Goal: Task Accomplishment & Management: Use online tool/utility

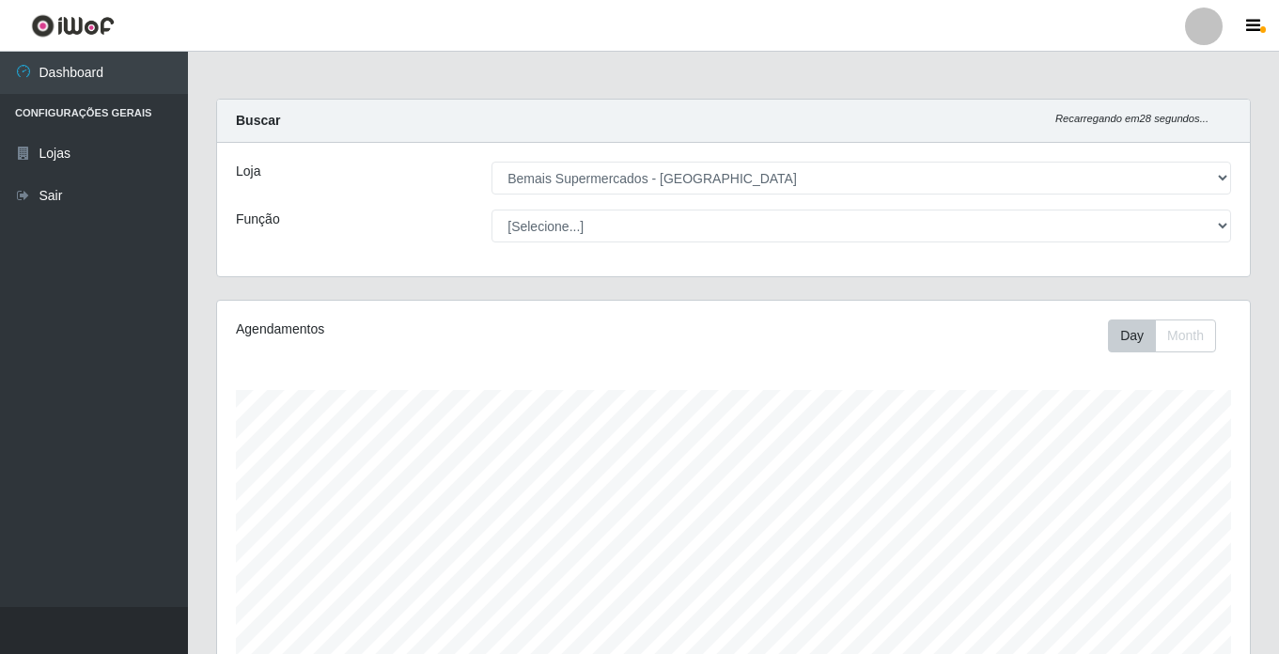
select select "250"
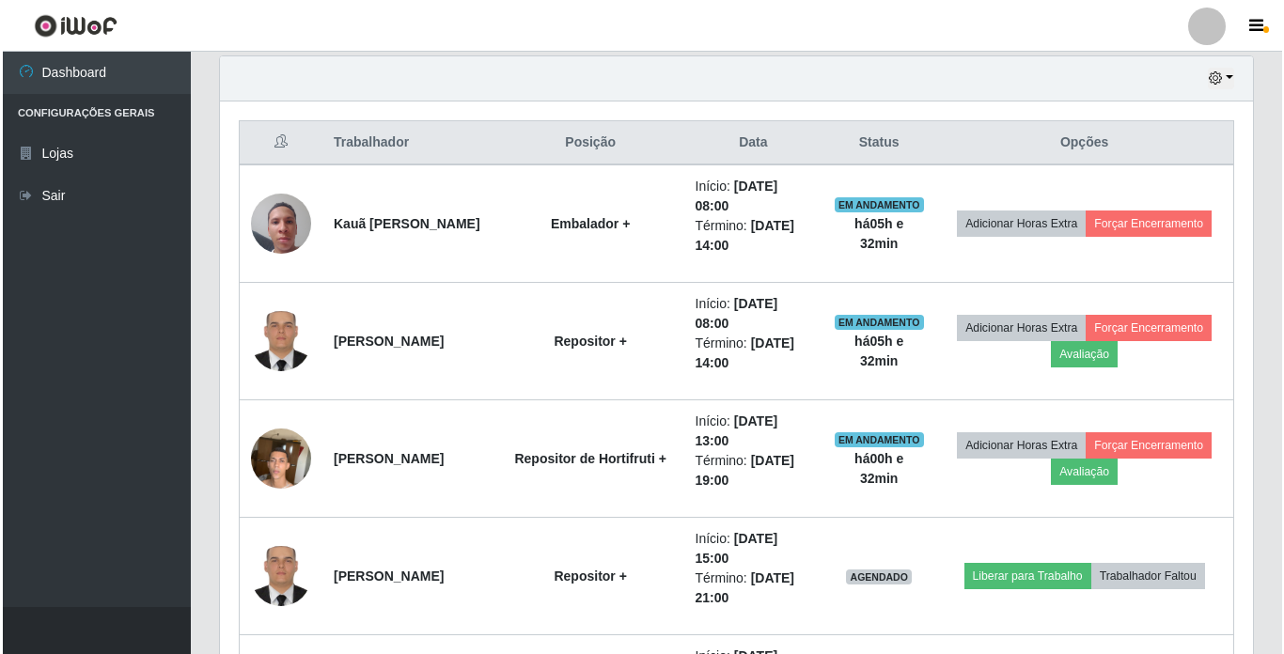
scroll to position [635, 0]
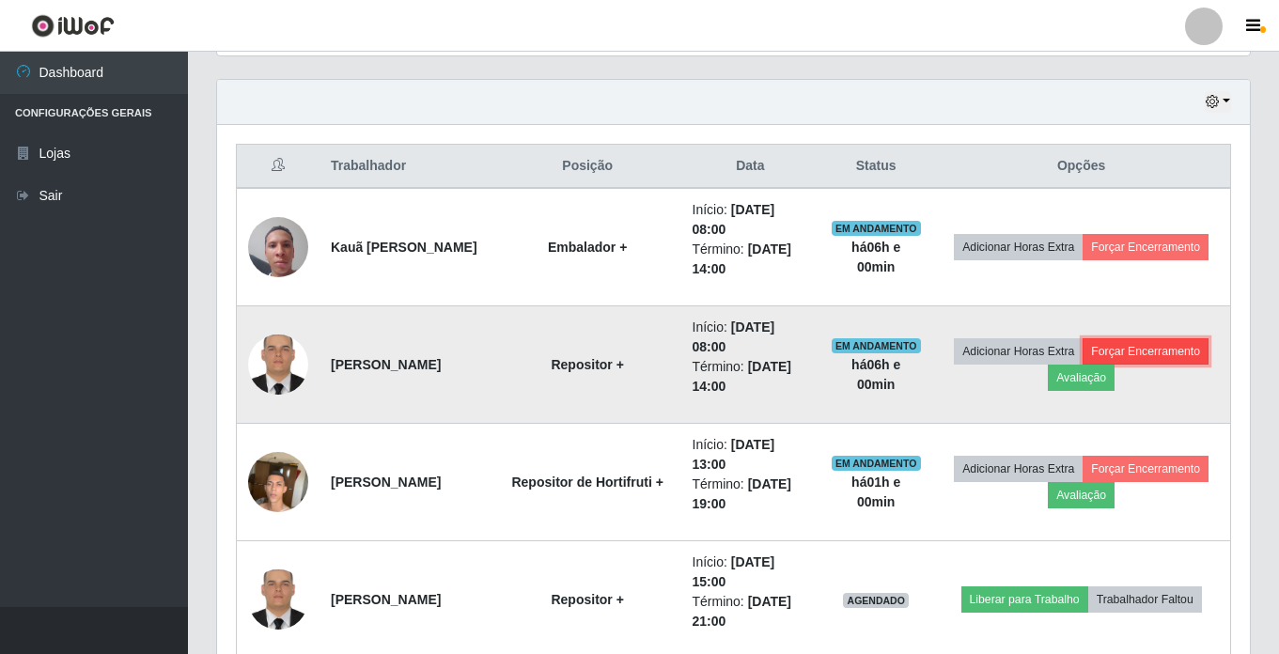
click at [1122, 354] on button "Forçar Encerramento" at bounding box center [1146, 351] width 126 height 26
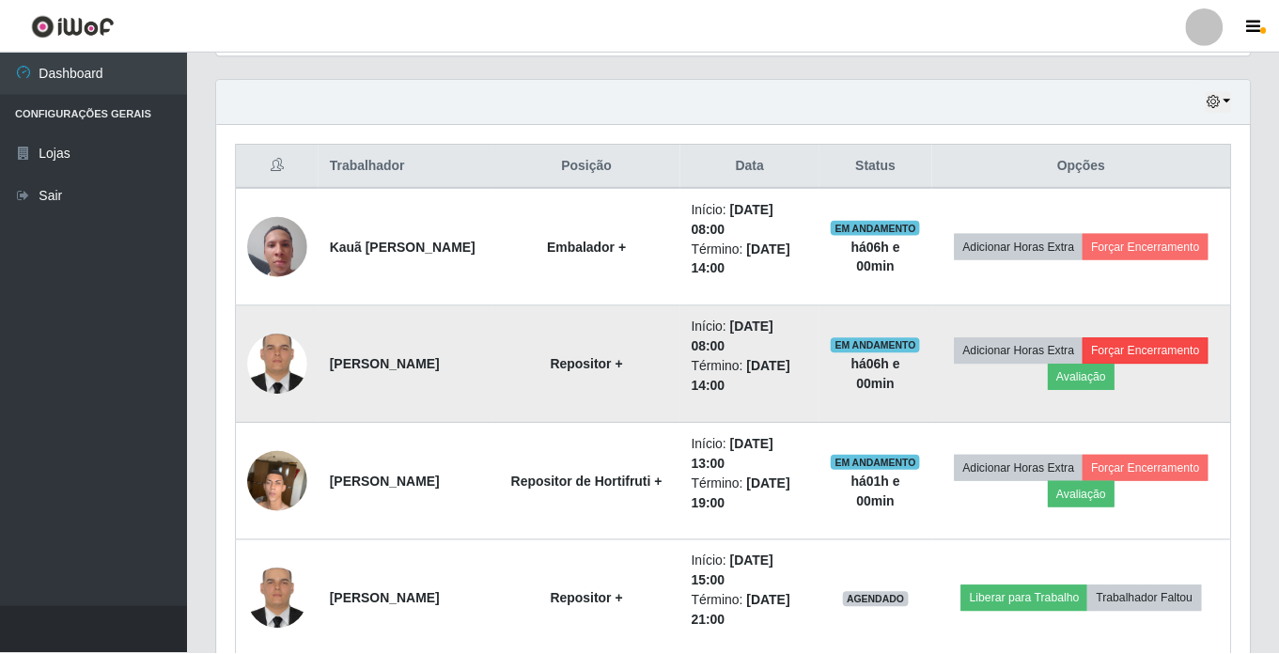
scroll to position [390, 1023]
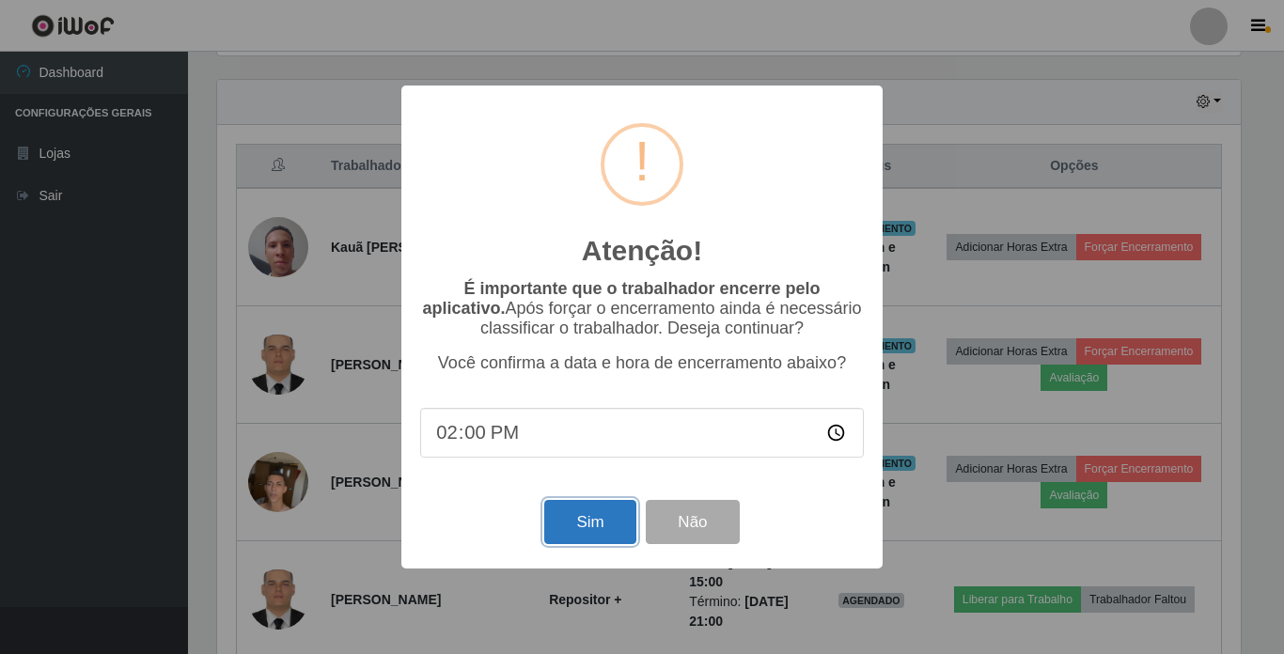
click at [557, 534] on button "Sim" at bounding box center [589, 522] width 91 height 44
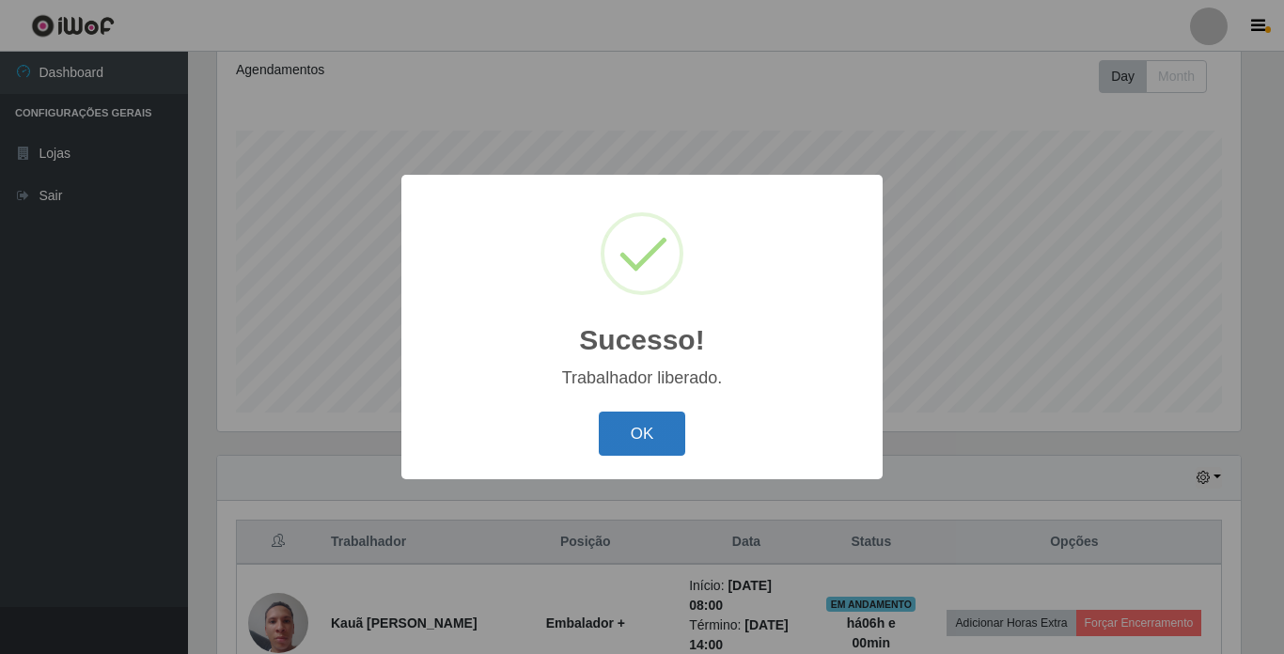
click at [636, 442] on button "OK" at bounding box center [642, 434] width 87 height 44
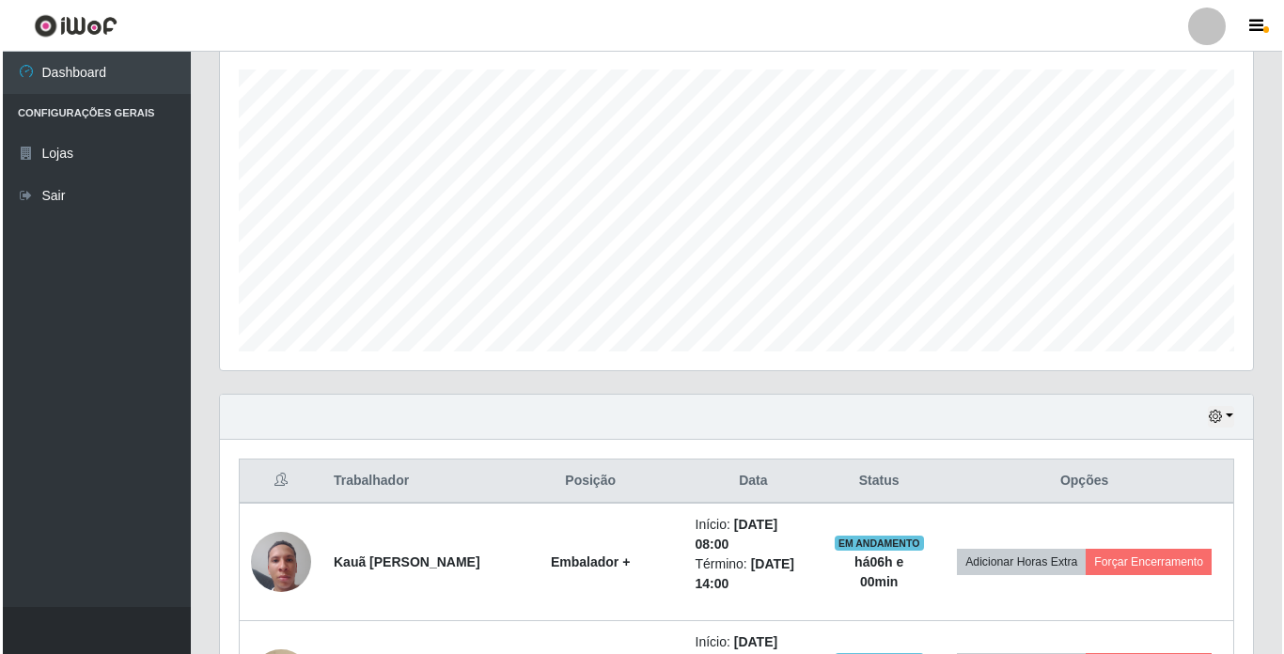
scroll to position [353, 0]
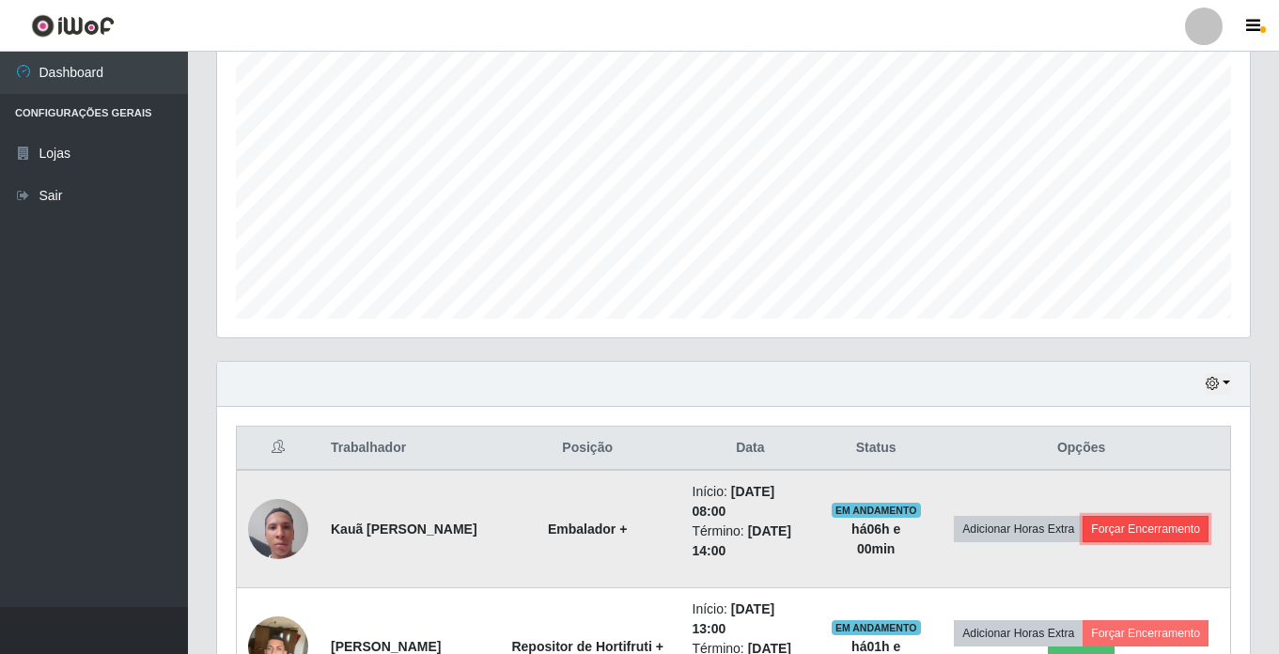
click at [1133, 533] on button "Forçar Encerramento" at bounding box center [1146, 529] width 126 height 26
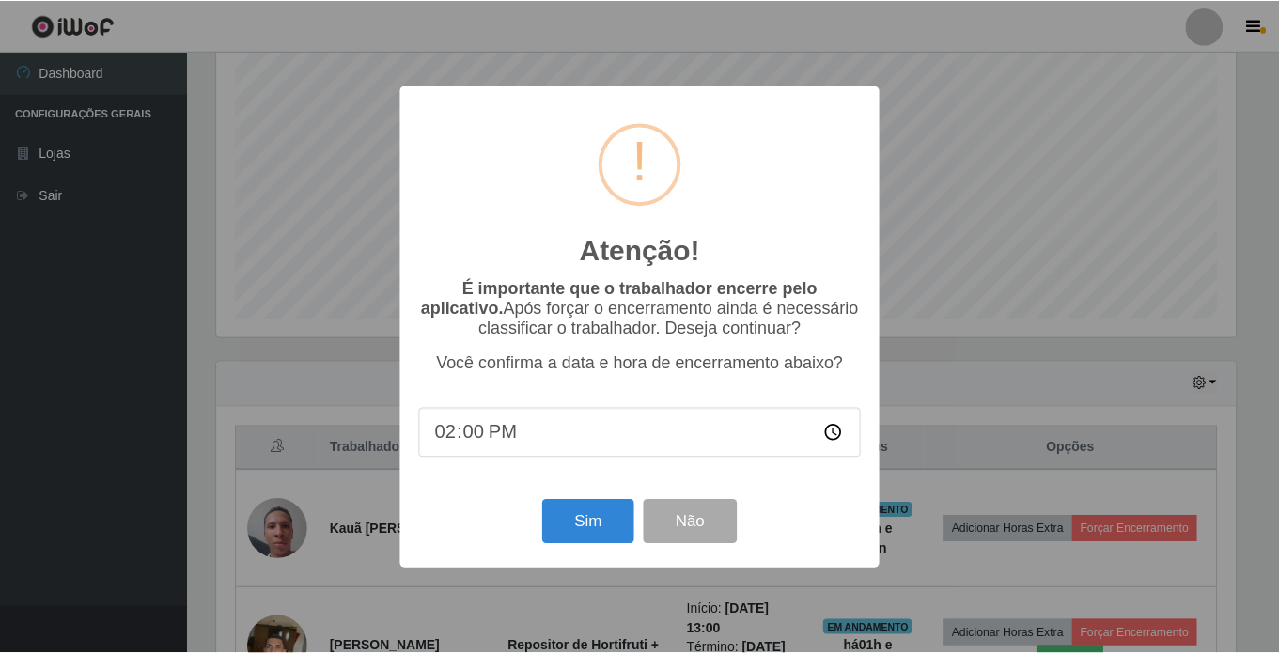
scroll to position [390, 1023]
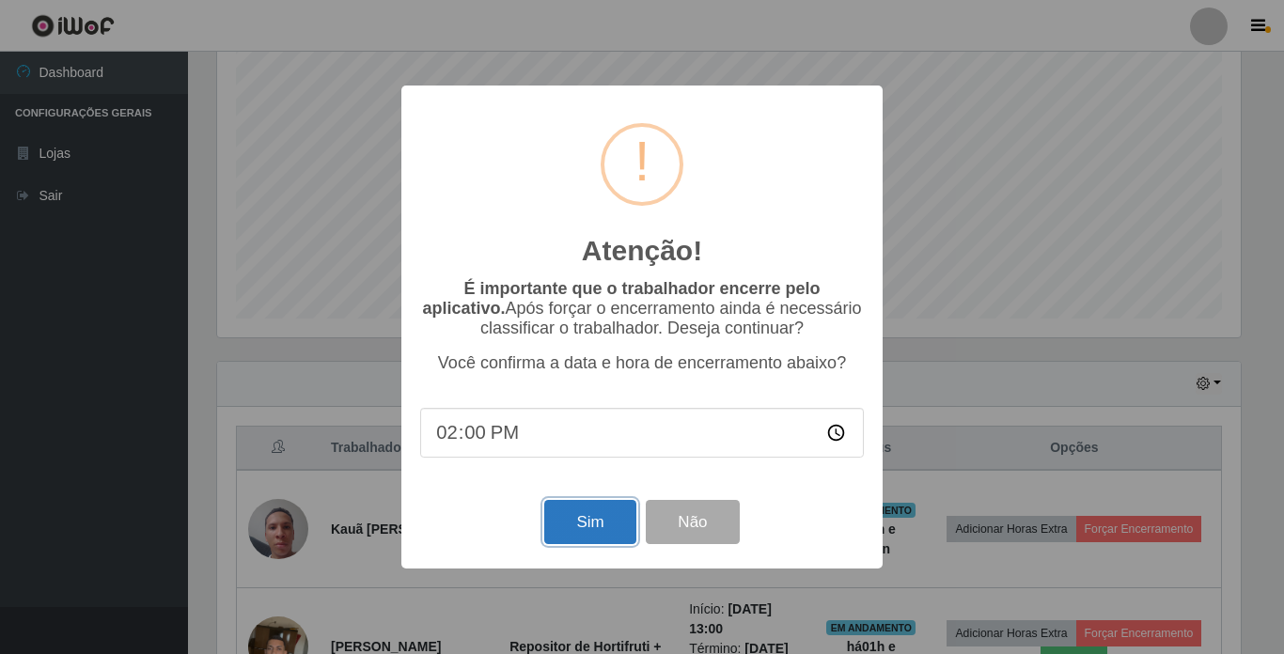
click at [595, 527] on button "Sim" at bounding box center [589, 522] width 91 height 44
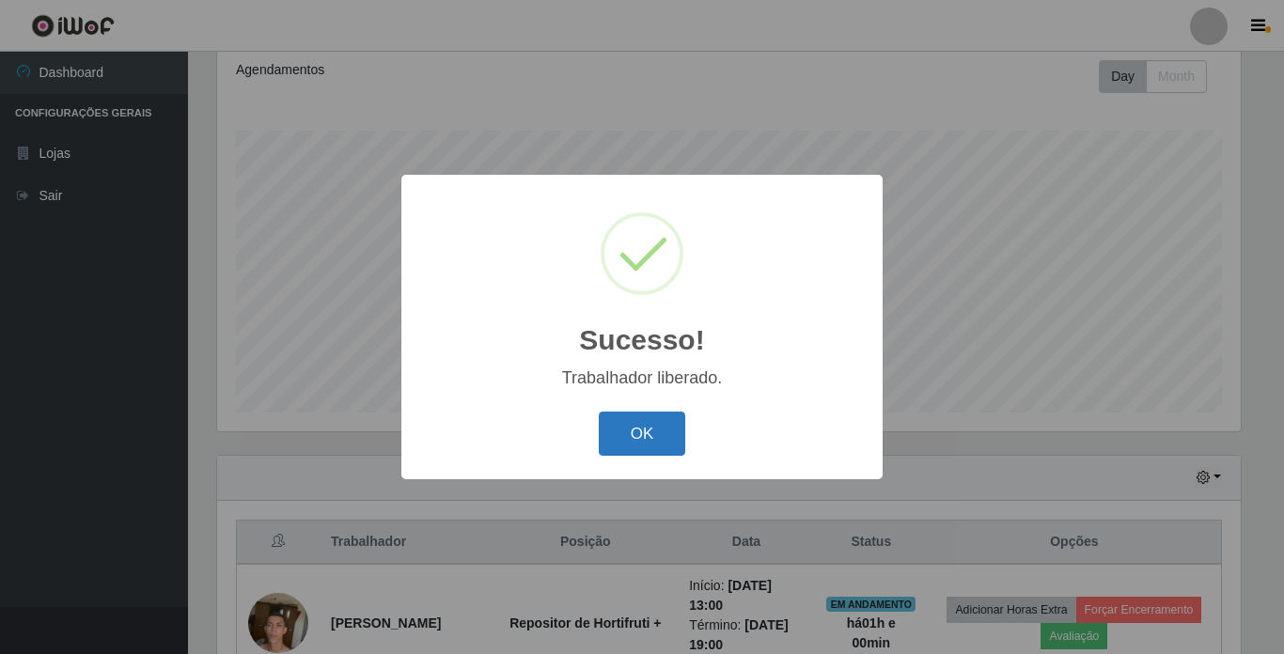
click at [639, 434] on button "OK" at bounding box center [642, 434] width 87 height 44
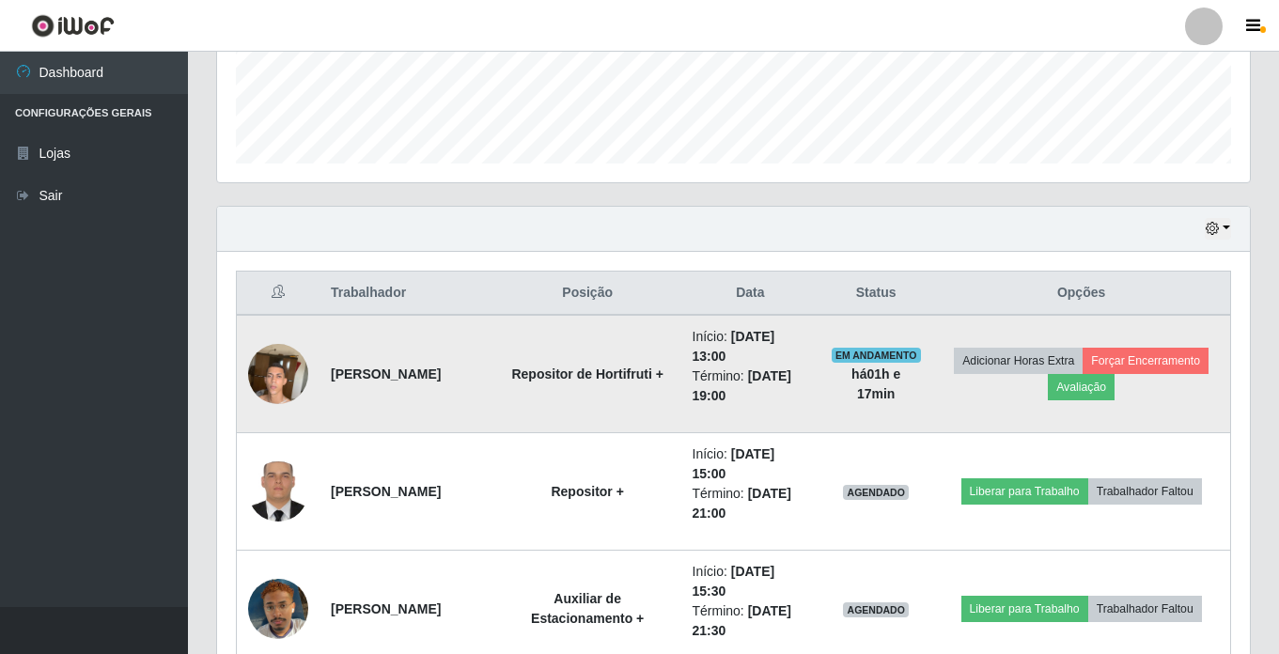
scroll to position [541, 0]
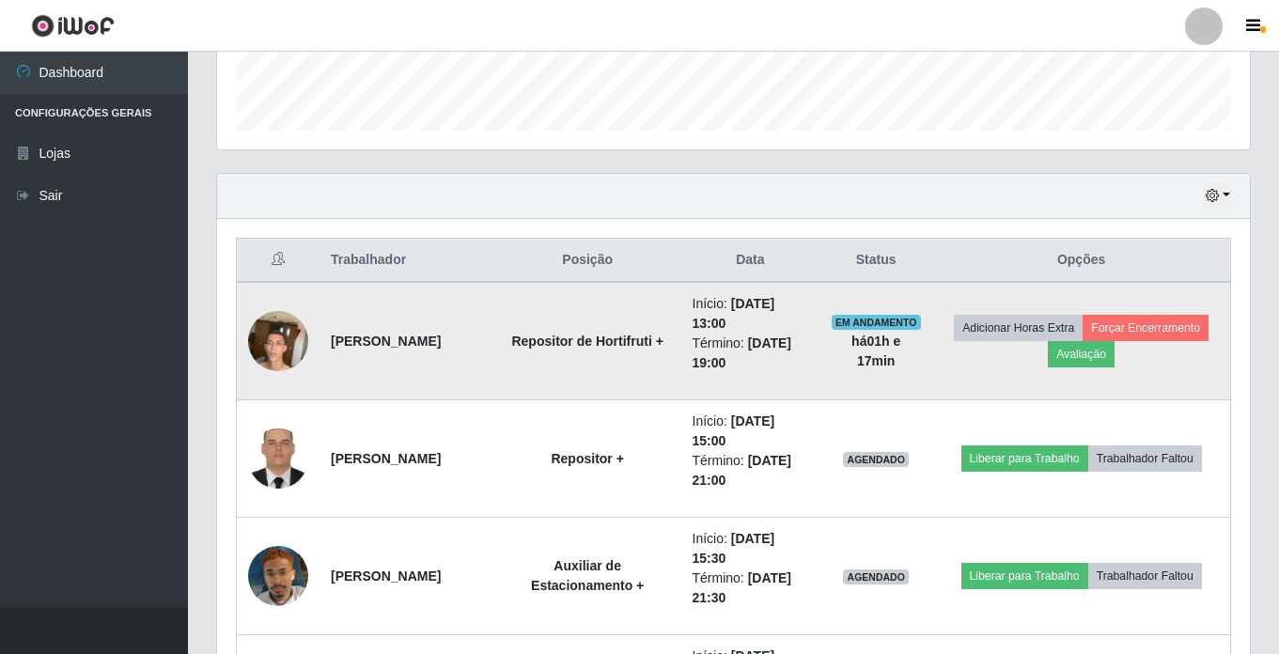
click at [285, 335] on img at bounding box center [278, 341] width 60 height 80
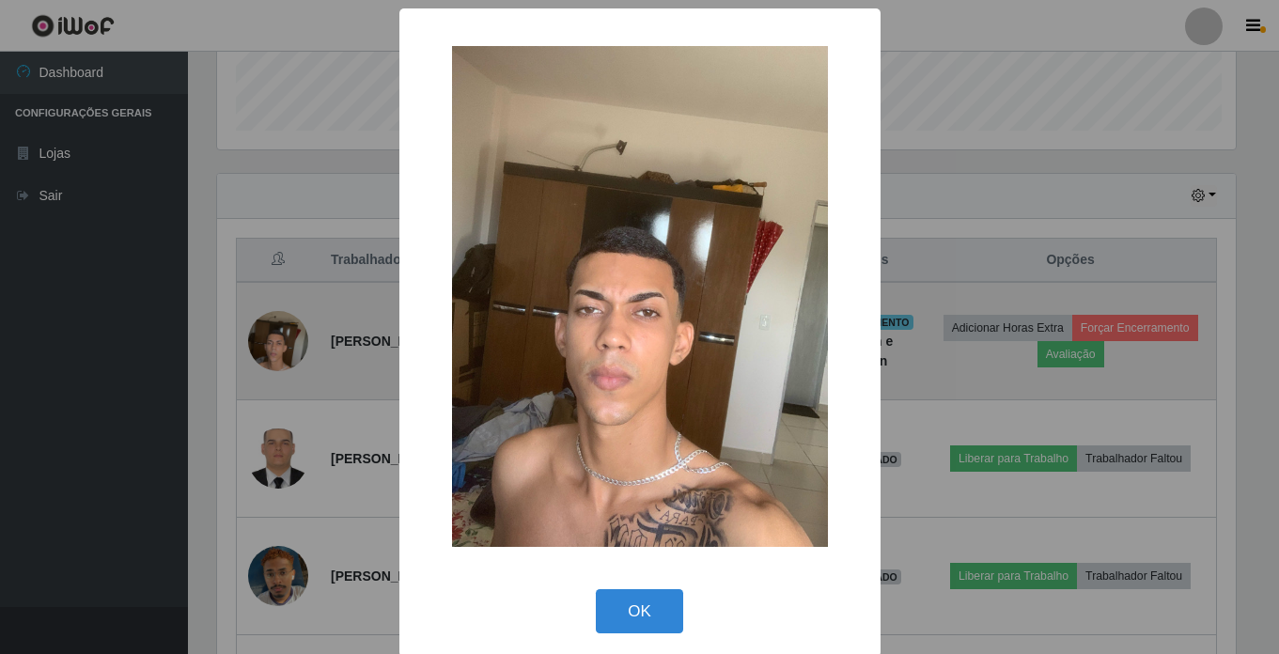
scroll to position [390, 1023]
click at [285, 335] on div "× OK Cancel" at bounding box center [642, 327] width 1284 height 654
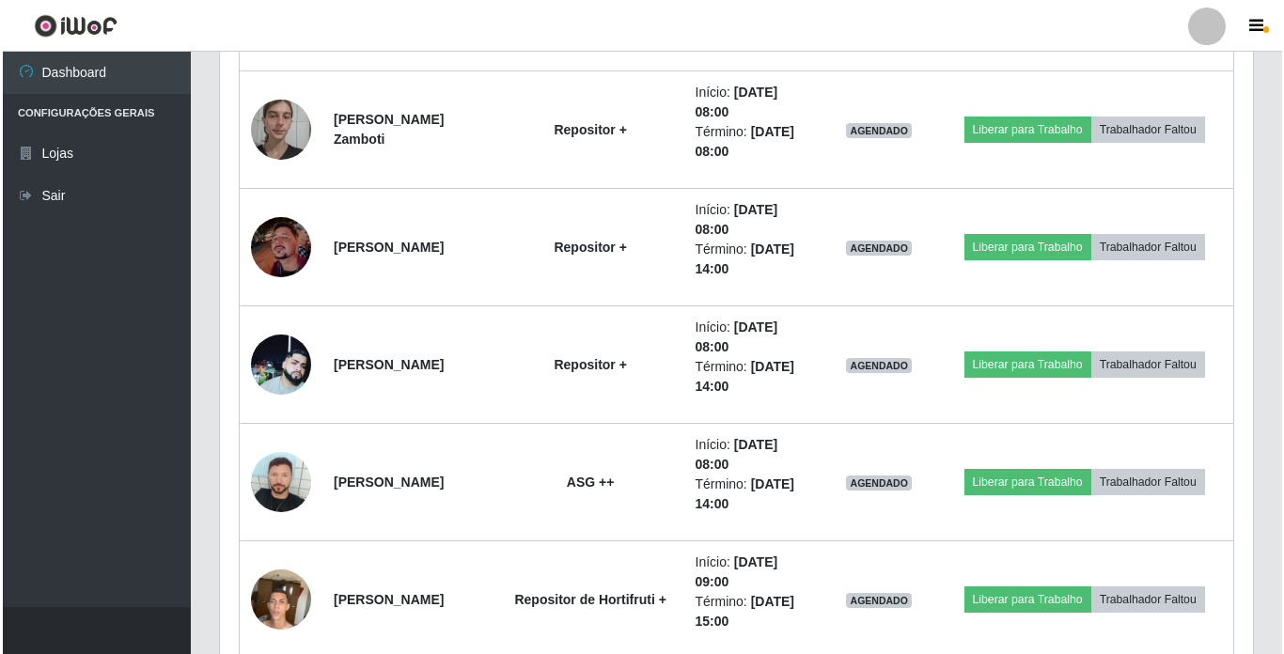
scroll to position [2139, 0]
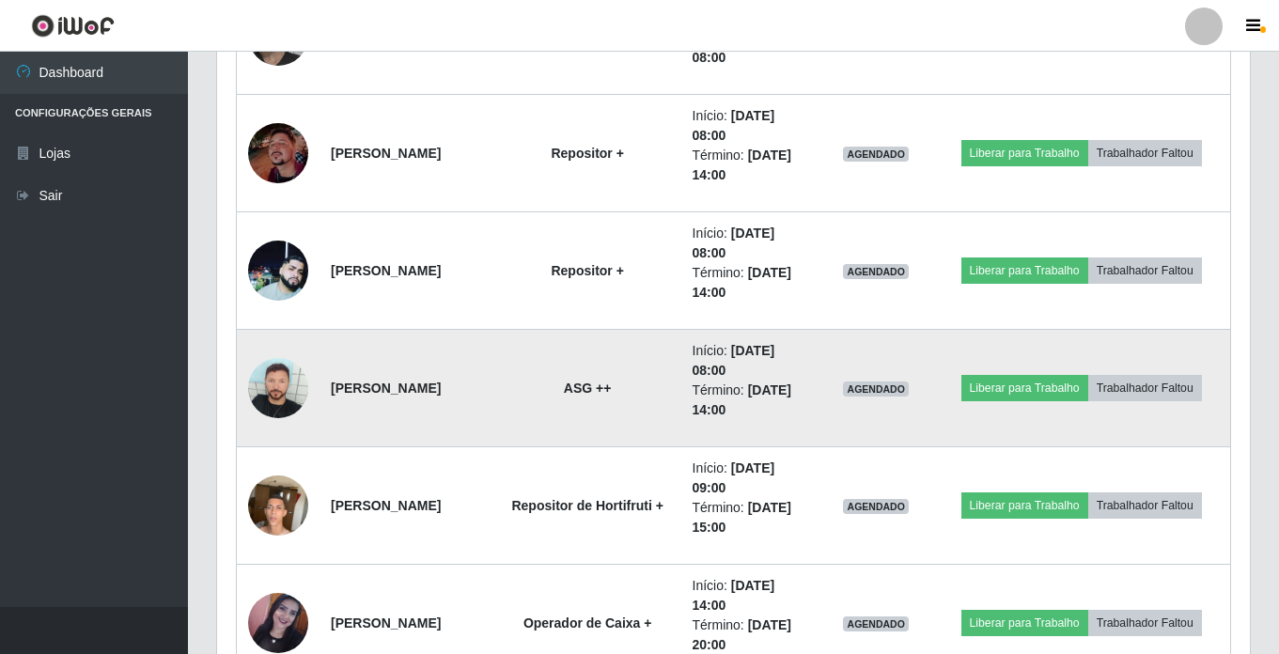
click at [266, 385] on img at bounding box center [278, 388] width 60 height 60
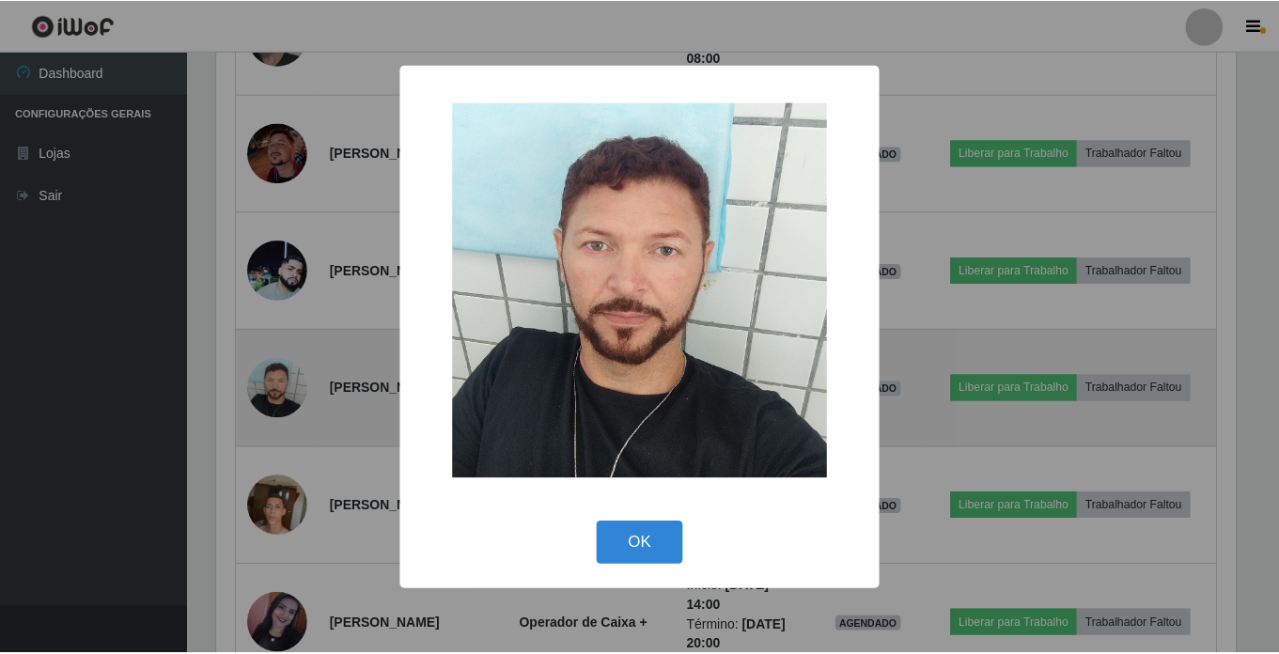
scroll to position [390, 1023]
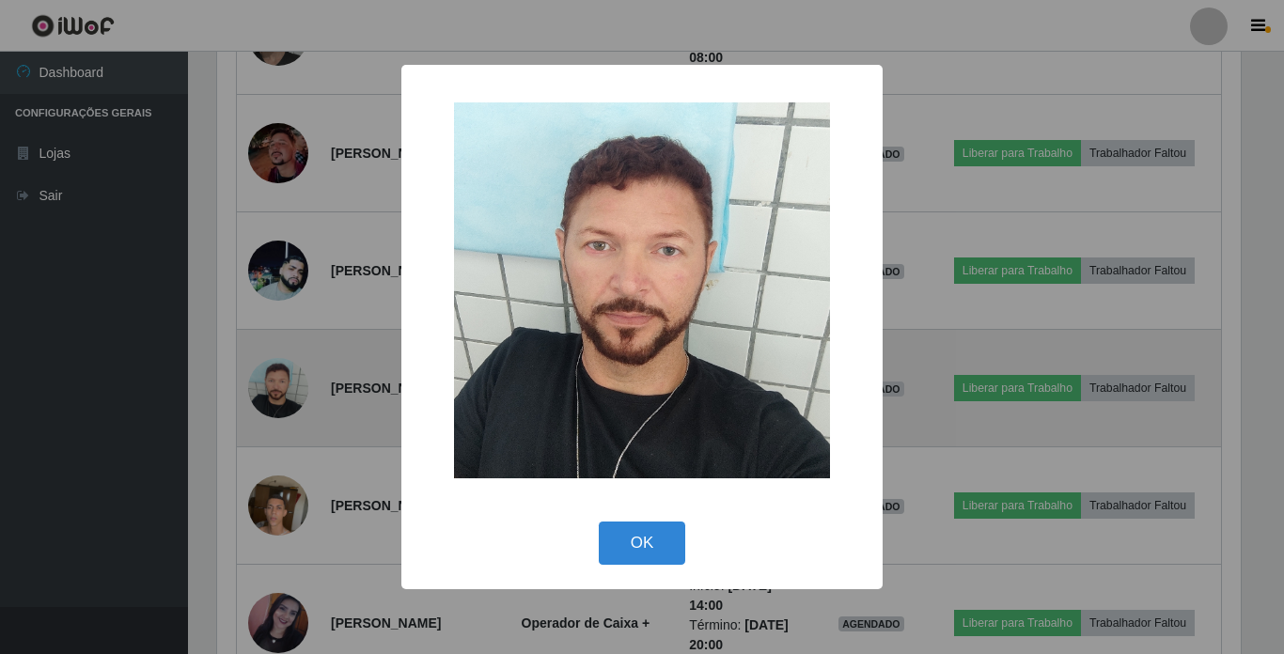
click at [266, 385] on div "× OK Cancel" at bounding box center [642, 327] width 1284 height 654
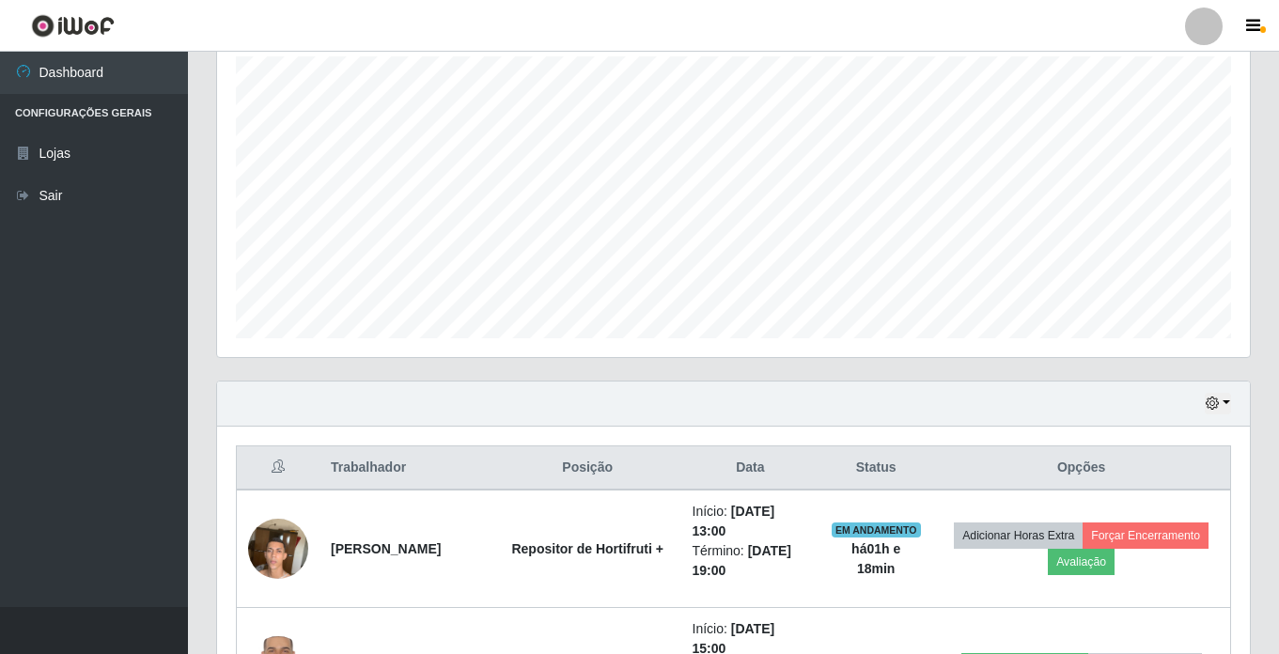
scroll to position [306, 0]
